Goal: Obtain resource: Obtain resource

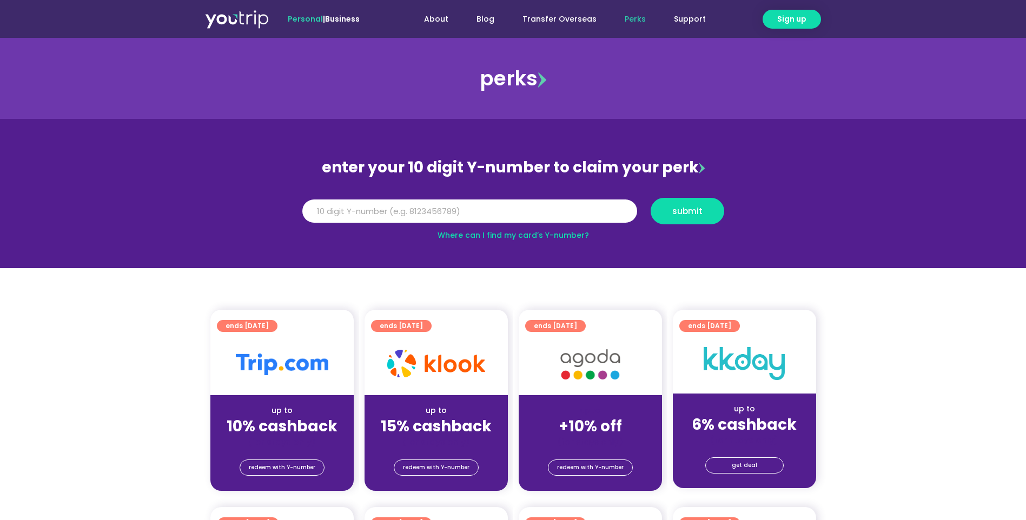
click at [483, 208] on input "Y Number" at bounding box center [469, 212] width 335 height 24
type input "8105300989"
click at [681, 211] on span "submit" at bounding box center [687, 211] width 30 height 8
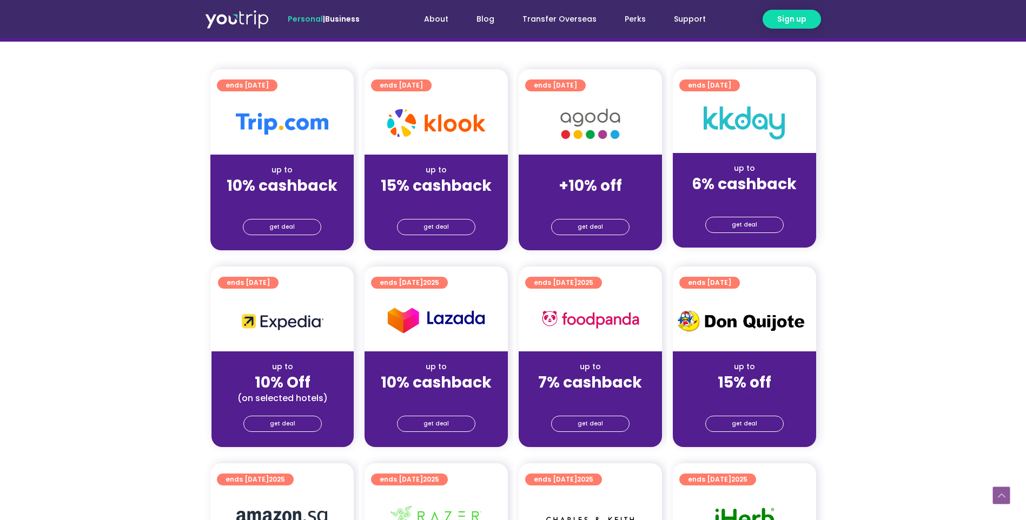
scroll to position [324, 0]
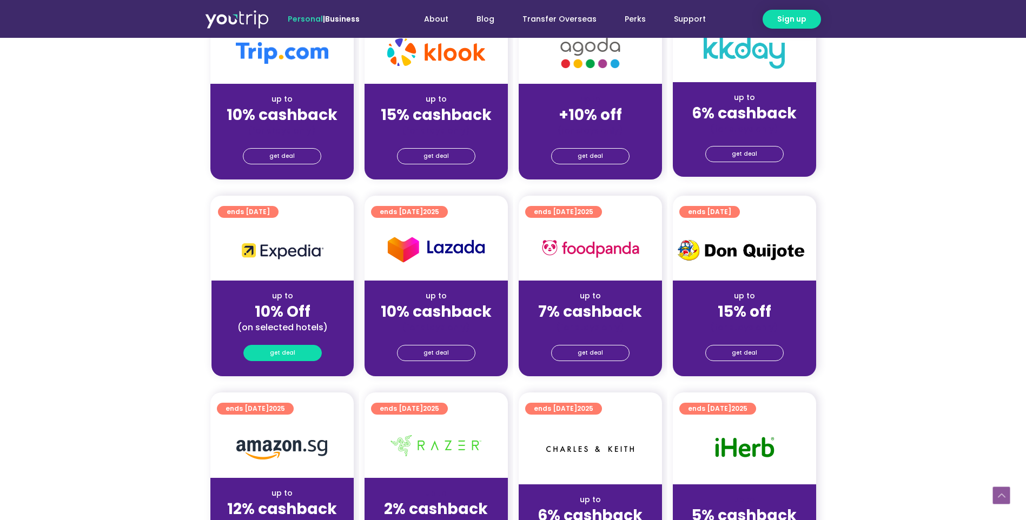
click at [276, 353] on span "get deal" at bounding box center [282, 353] width 25 height 15
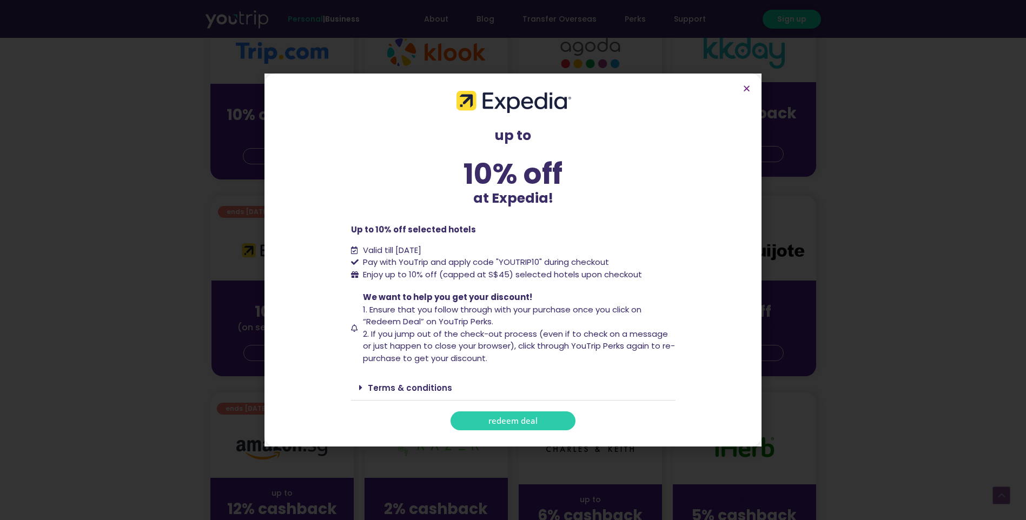
click at [511, 417] on span "redeem deal" at bounding box center [512, 421] width 49 height 8
click at [498, 422] on span "redeem deal" at bounding box center [512, 421] width 49 height 8
